Goal: Task Accomplishment & Management: Manage account settings

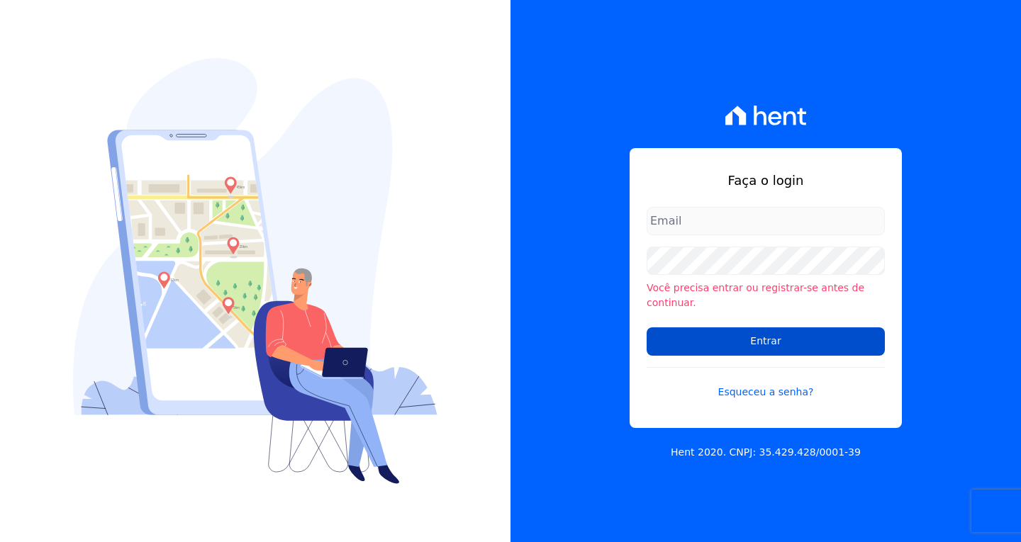
type input "[EMAIL_ADDRESS][DOMAIN_NAME]"
click at [794, 339] on input "Entrar" at bounding box center [765, 341] width 238 height 28
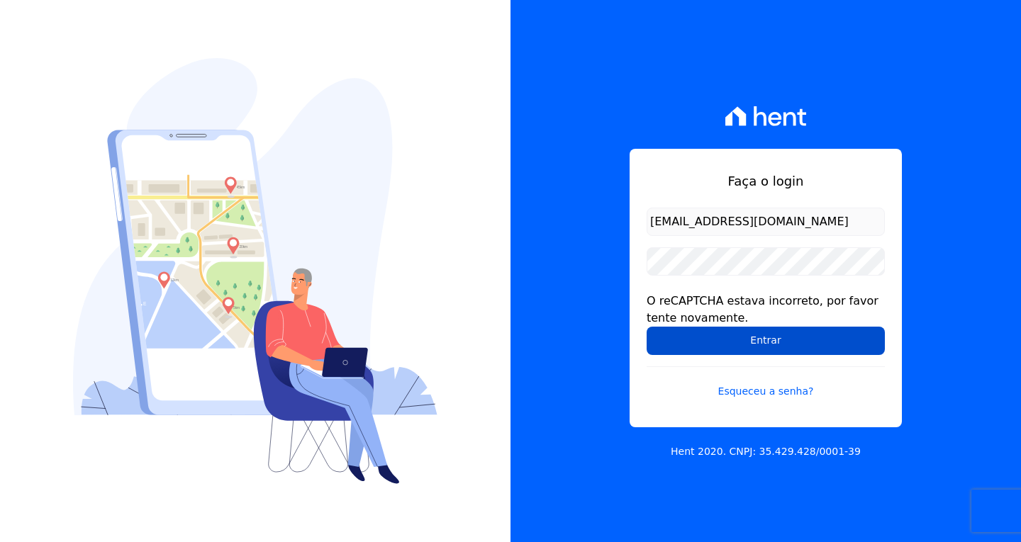
click at [790, 336] on input "Entrar" at bounding box center [765, 341] width 238 height 28
drag, startPoint x: 821, startPoint y: 340, endPoint x: 799, endPoint y: 343, distance: 21.5
click at [819, 340] on input "Entrar" at bounding box center [765, 341] width 238 height 28
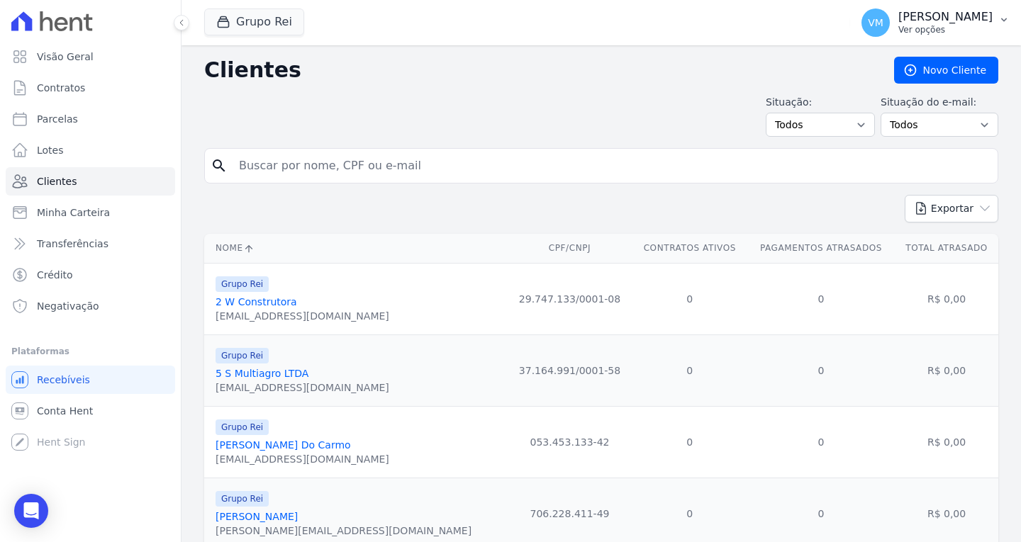
click at [953, 12] on p "[PERSON_NAME]" at bounding box center [945, 17] width 94 height 14
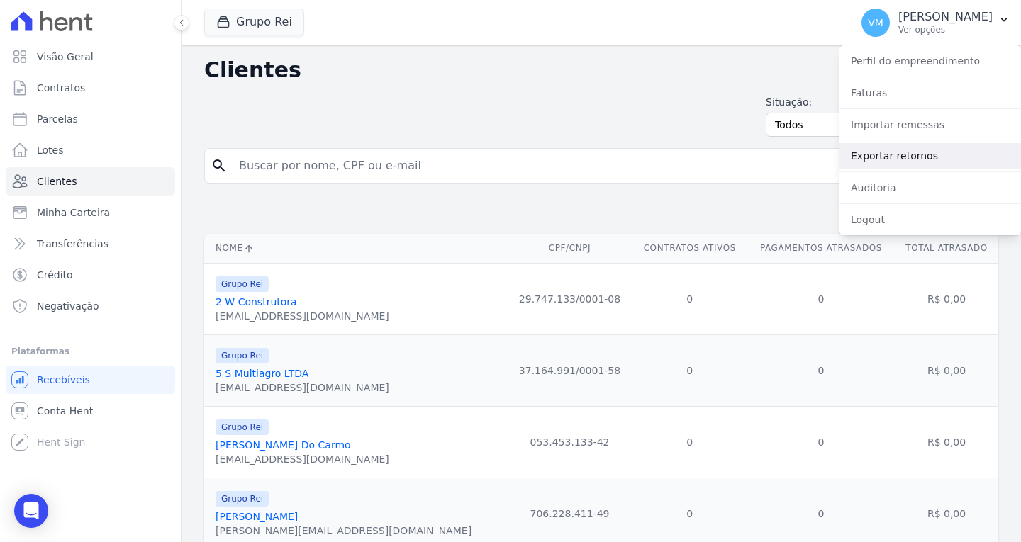
click at [895, 162] on link "Exportar retornos" at bounding box center [929, 156] width 181 height 26
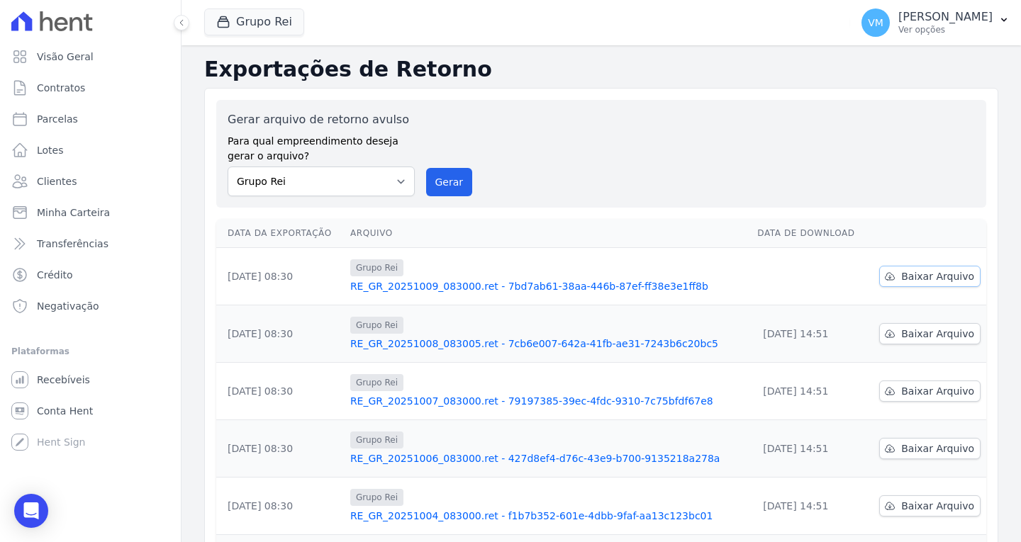
click at [919, 279] on span "Baixar Arquivo" at bounding box center [937, 276] width 73 height 14
click at [76, 413] on span "Conta Hent" at bounding box center [65, 411] width 56 height 14
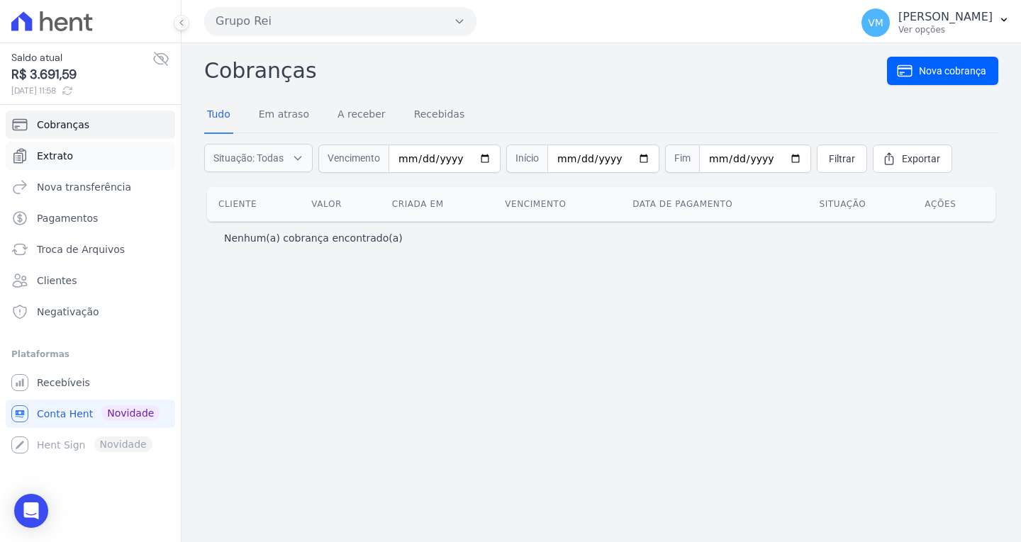
click at [71, 150] on link "Extrato" at bounding box center [90, 156] width 169 height 28
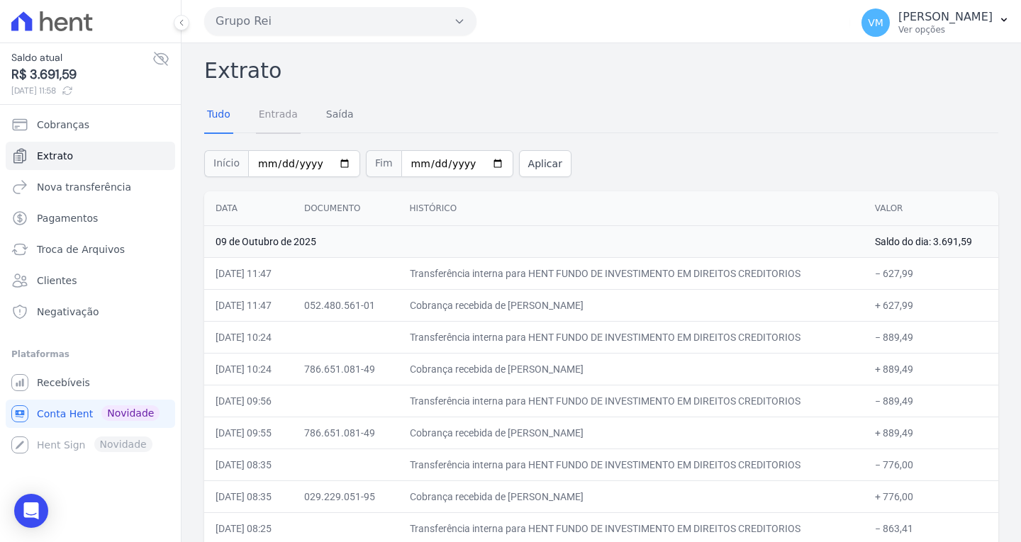
click at [274, 118] on link "Entrada" at bounding box center [278, 115] width 45 height 37
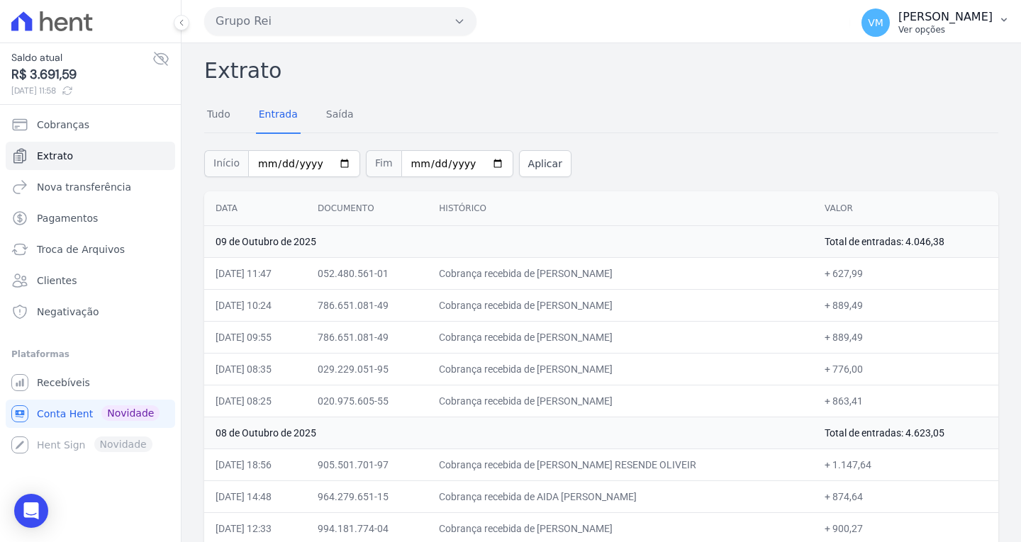
click at [972, 21] on p "[PERSON_NAME]" at bounding box center [945, 17] width 94 height 14
click at [889, 64] on link "Logout" at bounding box center [929, 61] width 181 height 26
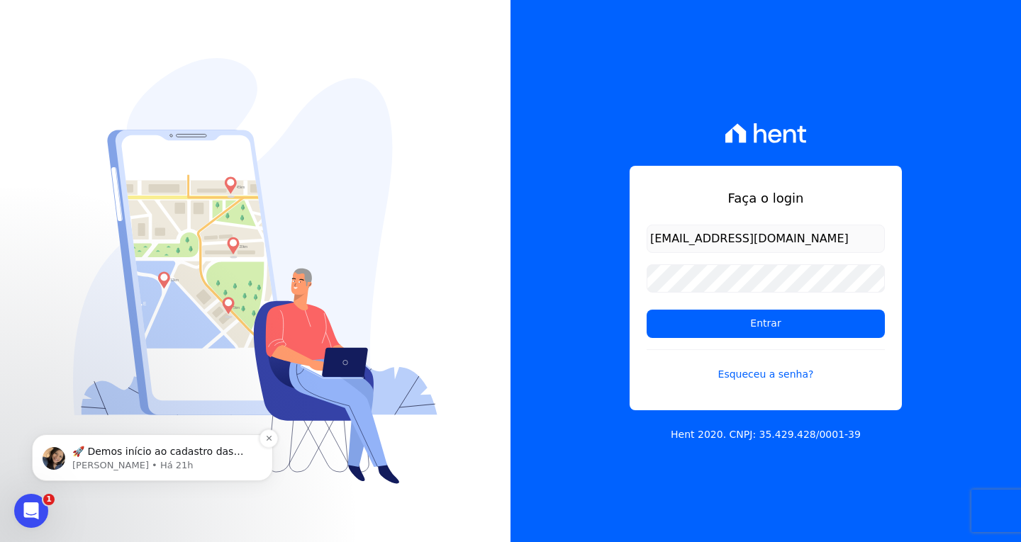
click at [167, 464] on p "[PERSON_NAME] • Há 21h" at bounding box center [163, 465] width 183 height 13
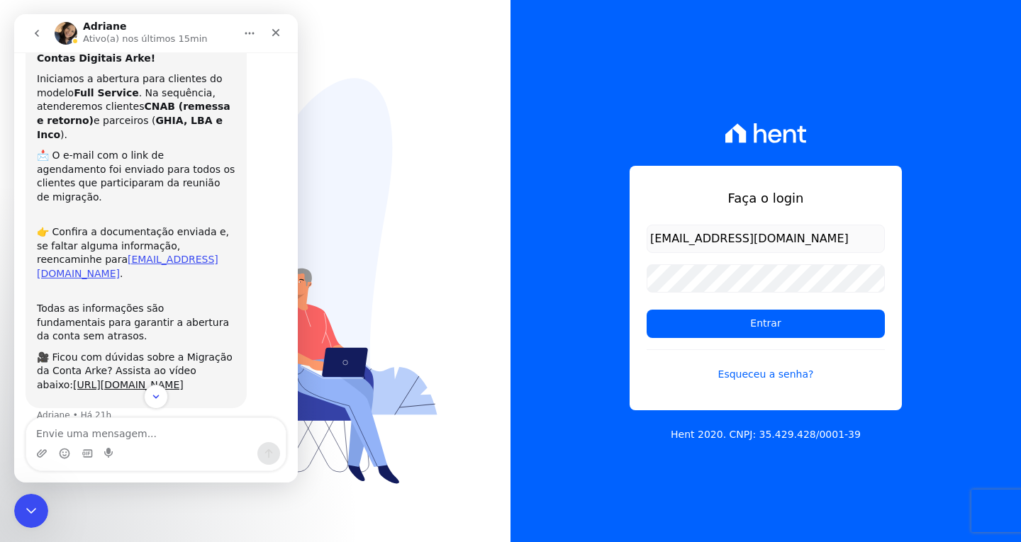
scroll to position [60, 0]
